Goal: Obtain resource: Obtain resource

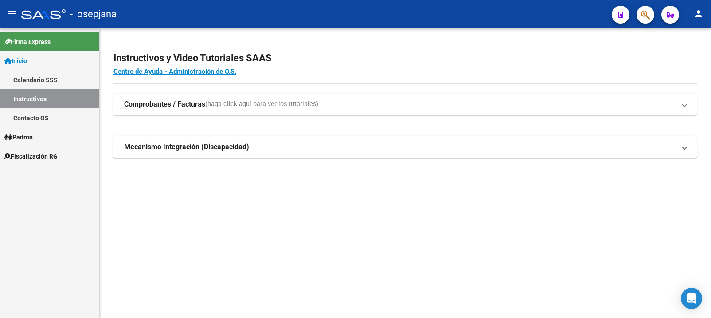
click at [28, 157] on span "Fiscalización RG" at bounding box center [30, 156] width 53 height 10
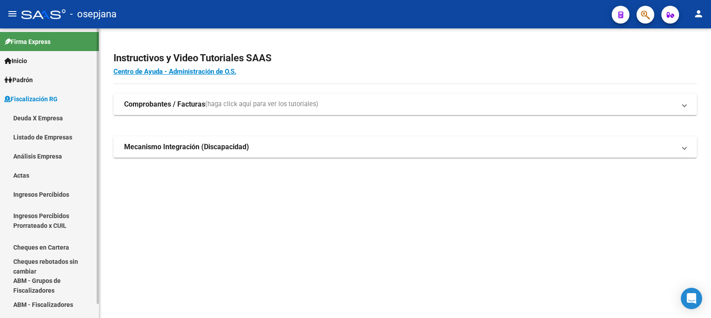
click at [31, 155] on link "Análisis Empresa" at bounding box center [49, 155] width 99 height 19
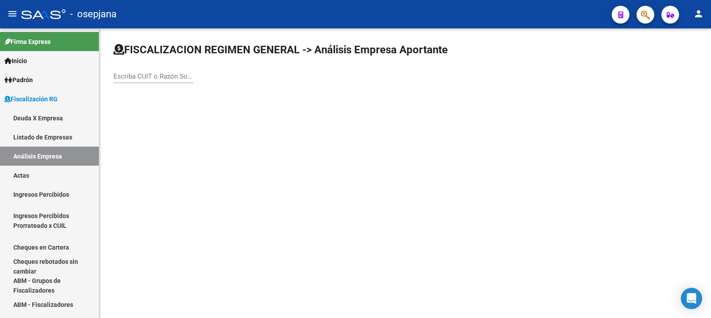
click at [144, 79] on input "Escriba CUIT o Razón Social para buscar" at bounding box center [154, 76] width 80 height 8
click at [145, 80] on input "Escriba CUIT o Razón Social para buscar" at bounding box center [154, 76] width 80 height 8
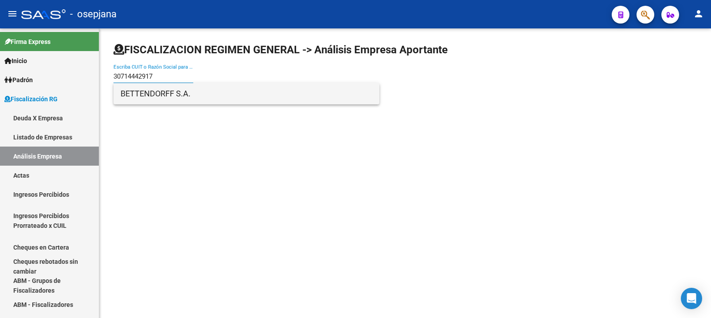
type input "30714442917"
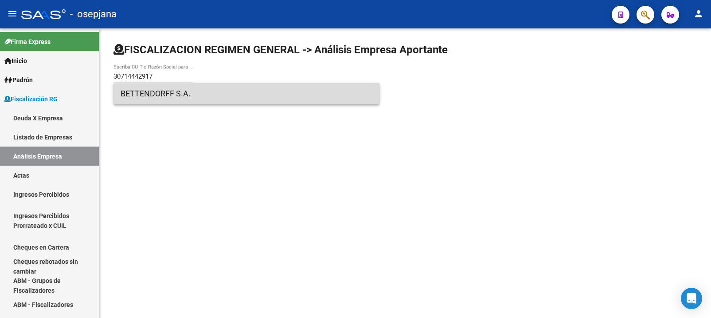
click at [145, 96] on span "BETTENDORFF S.A." at bounding box center [247, 93] width 252 height 21
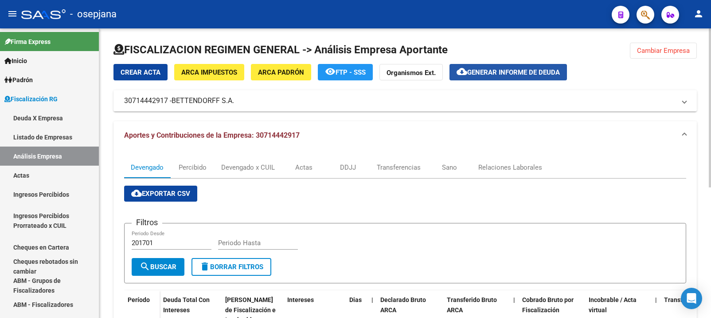
click at [502, 68] on span "cloud_download Generar informe de deuda" at bounding box center [508, 72] width 103 height 8
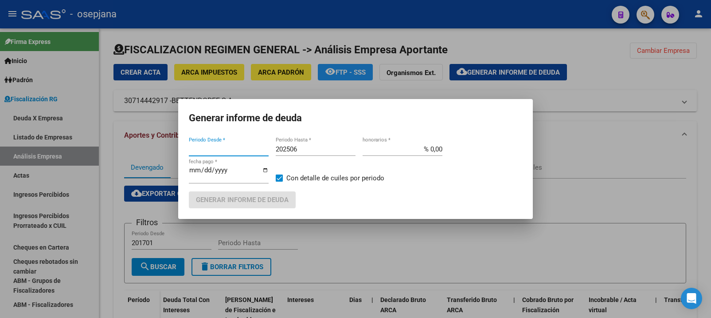
type input "202501"
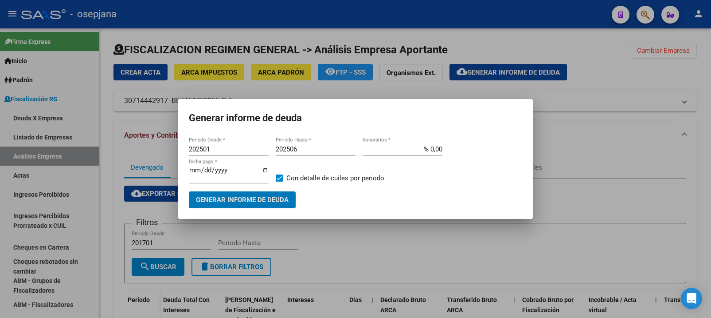
click at [301, 147] on input "202506" at bounding box center [316, 149] width 80 height 8
type input "202507"
click at [435, 147] on input "% 0,00" at bounding box center [403, 149] width 80 height 8
click at [439, 149] on input "% 0,00" at bounding box center [403, 149] width 80 height 8
click at [433, 149] on input "% 0,00" at bounding box center [403, 149] width 80 height 8
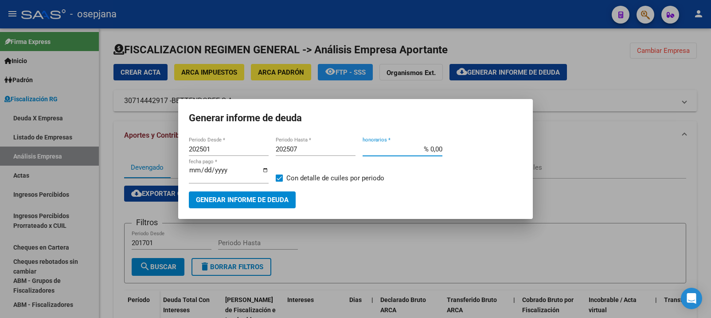
click at [435, 149] on input "% 0,00" at bounding box center [403, 149] width 80 height 8
type input "% 10,00"
click at [205, 174] on input "[DATE]" at bounding box center [229, 173] width 80 height 14
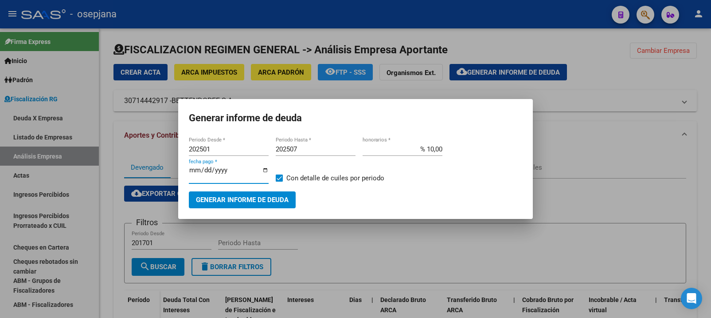
click at [204, 174] on input "[DATE]" at bounding box center [229, 173] width 80 height 14
click at [204, 170] on input "[DATE]" at bounding box center [229, 173] width 80 height 14
type input "[DATE]"
click at [232, 199] on span "Generar informe de deuda" at bounding box center [242, 200] width 93 height 8
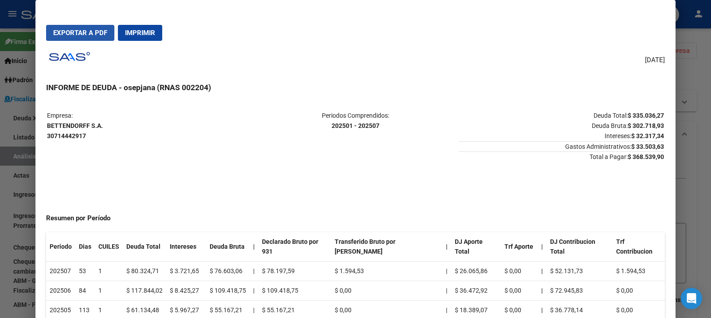
click at [78, 29] on button "Exportar a PDF" at bounding box center [80, 33] width 68 height 16
click at [18, 209] on div at bounding box center [355, 159] width 711 height 318
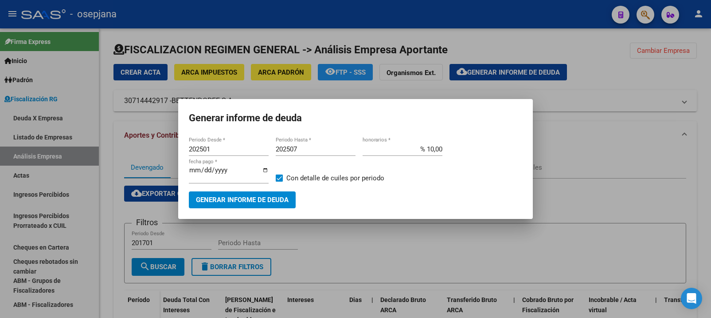
click at [161, 149] on div at bounding box center [355, 159] width 711 height 318
